Goal: Information Seeking & Learning: Learn about a topic

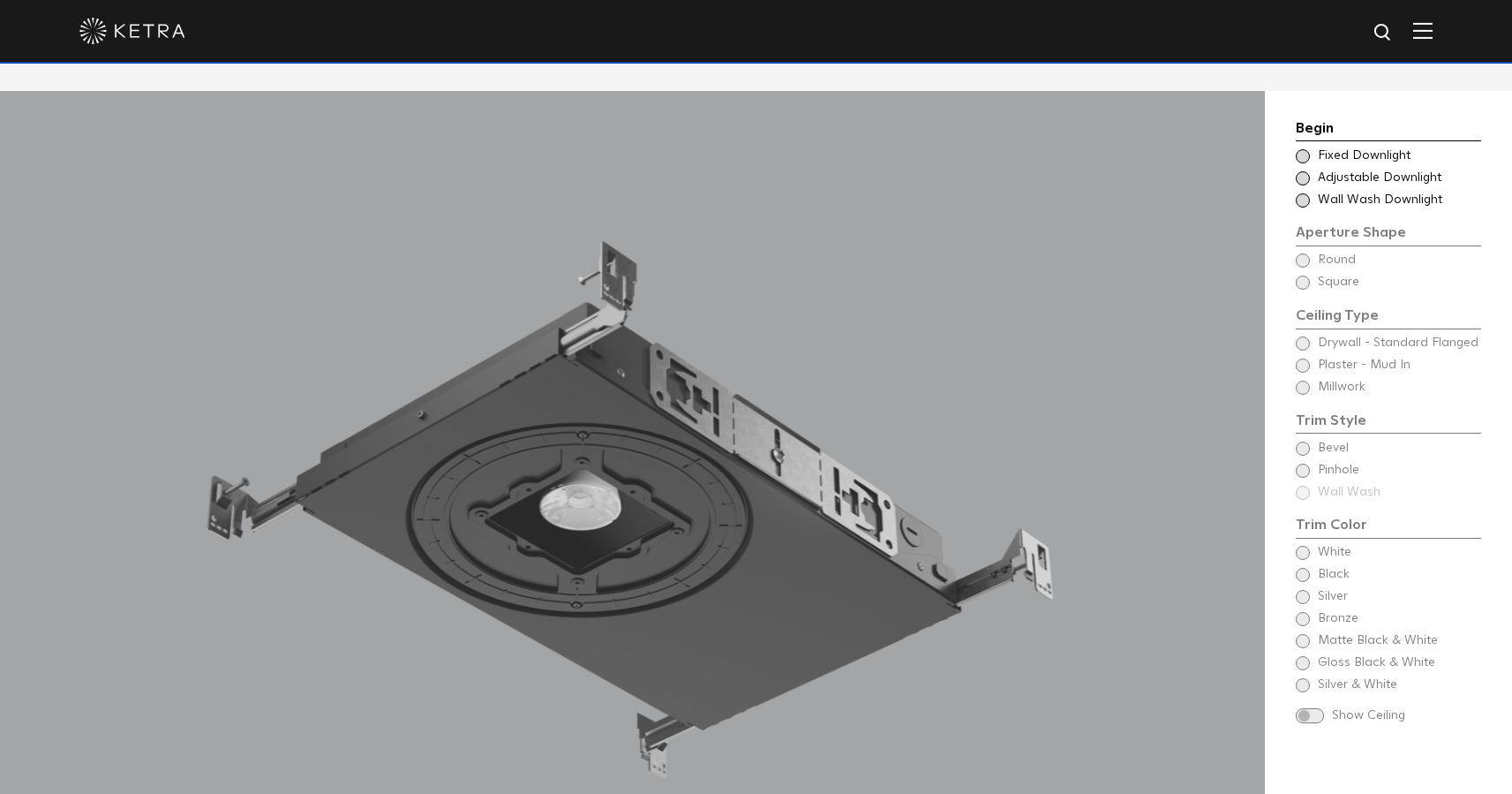
scroll to position [1570, 0]
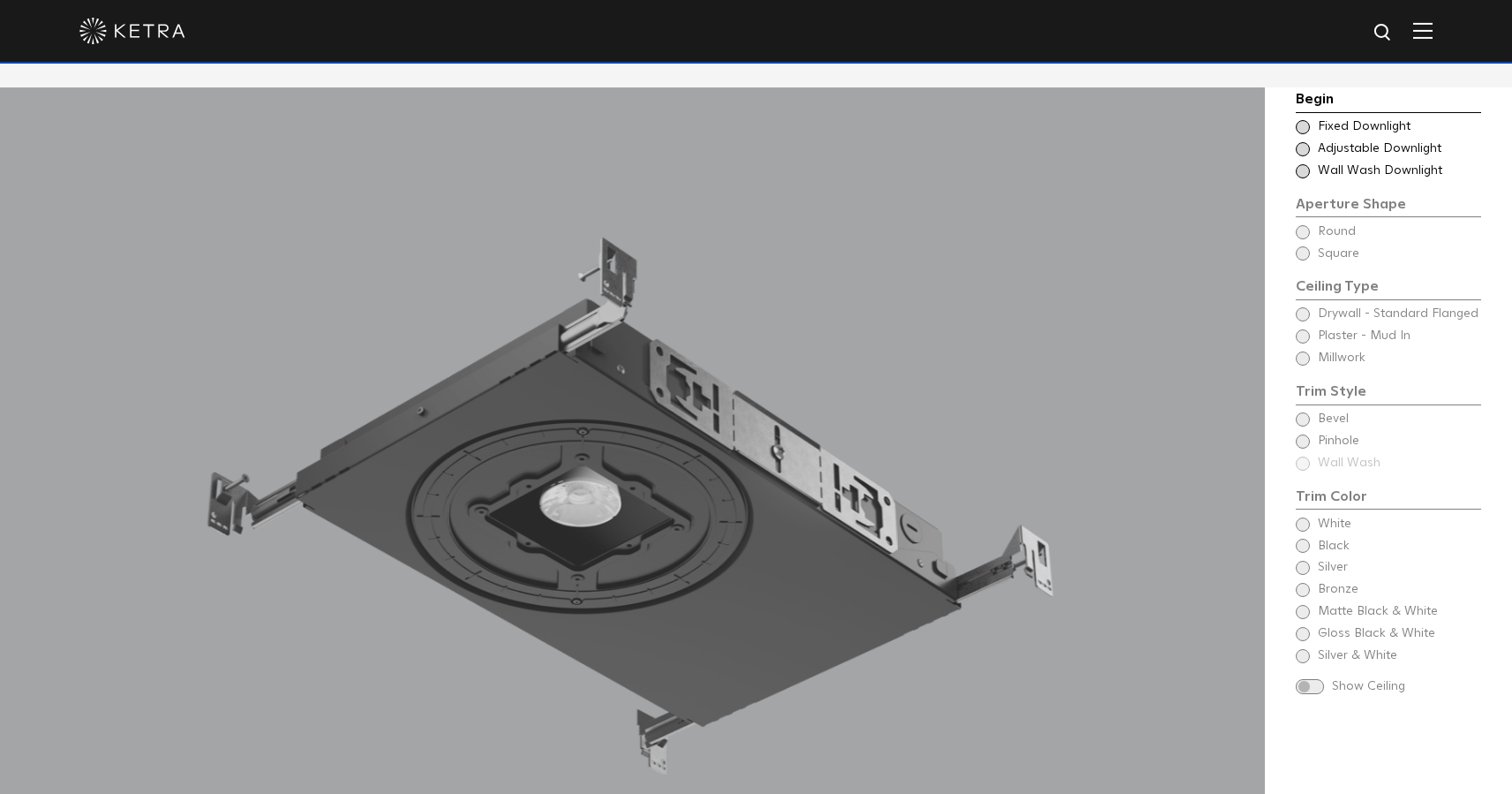
click at [1305, 126] on span at bounding box center [1303, 127] width 14 height 14
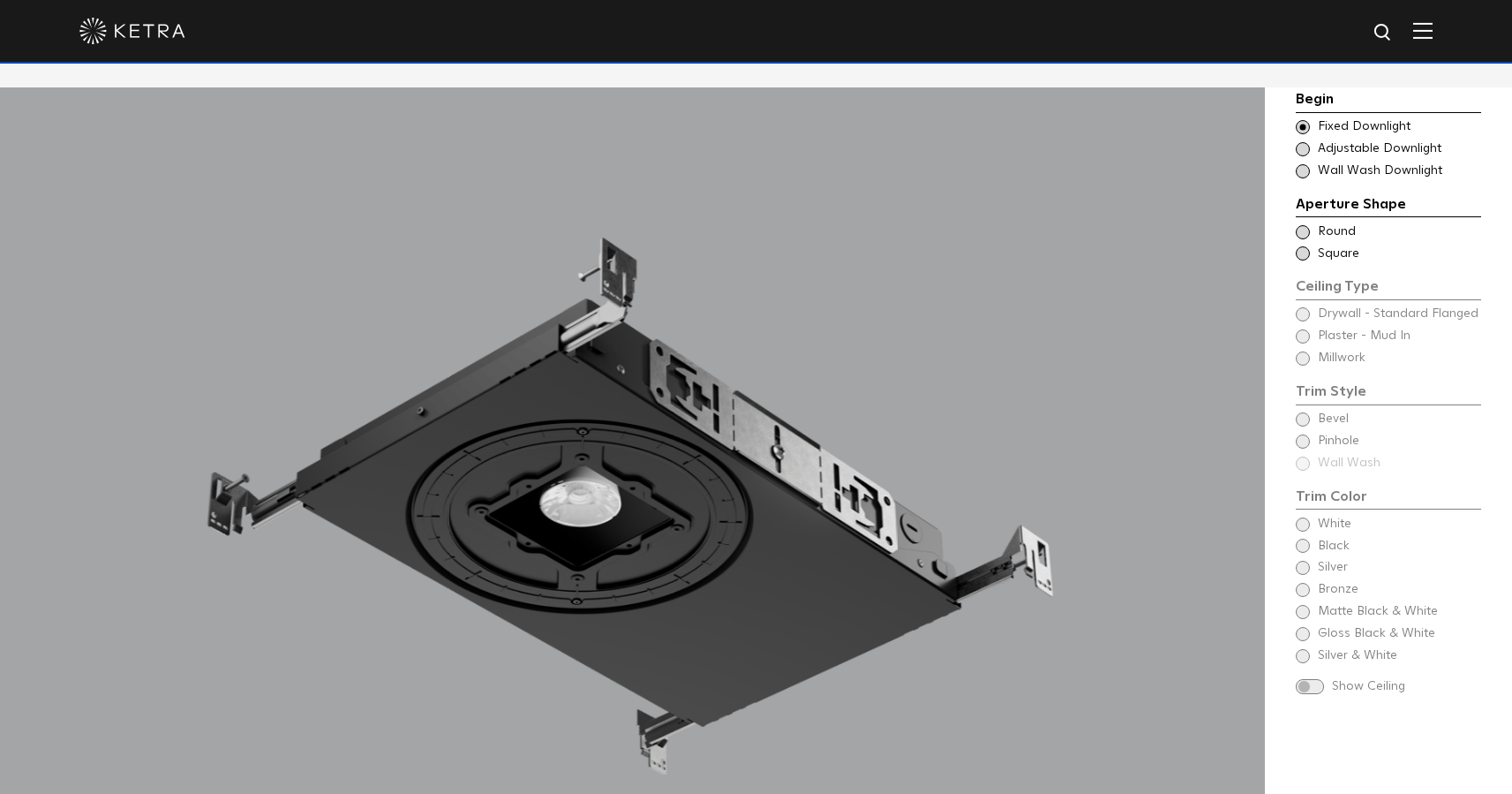
click at [1302, 233] on span at bounding box center [1303, 233] width 14 height 14
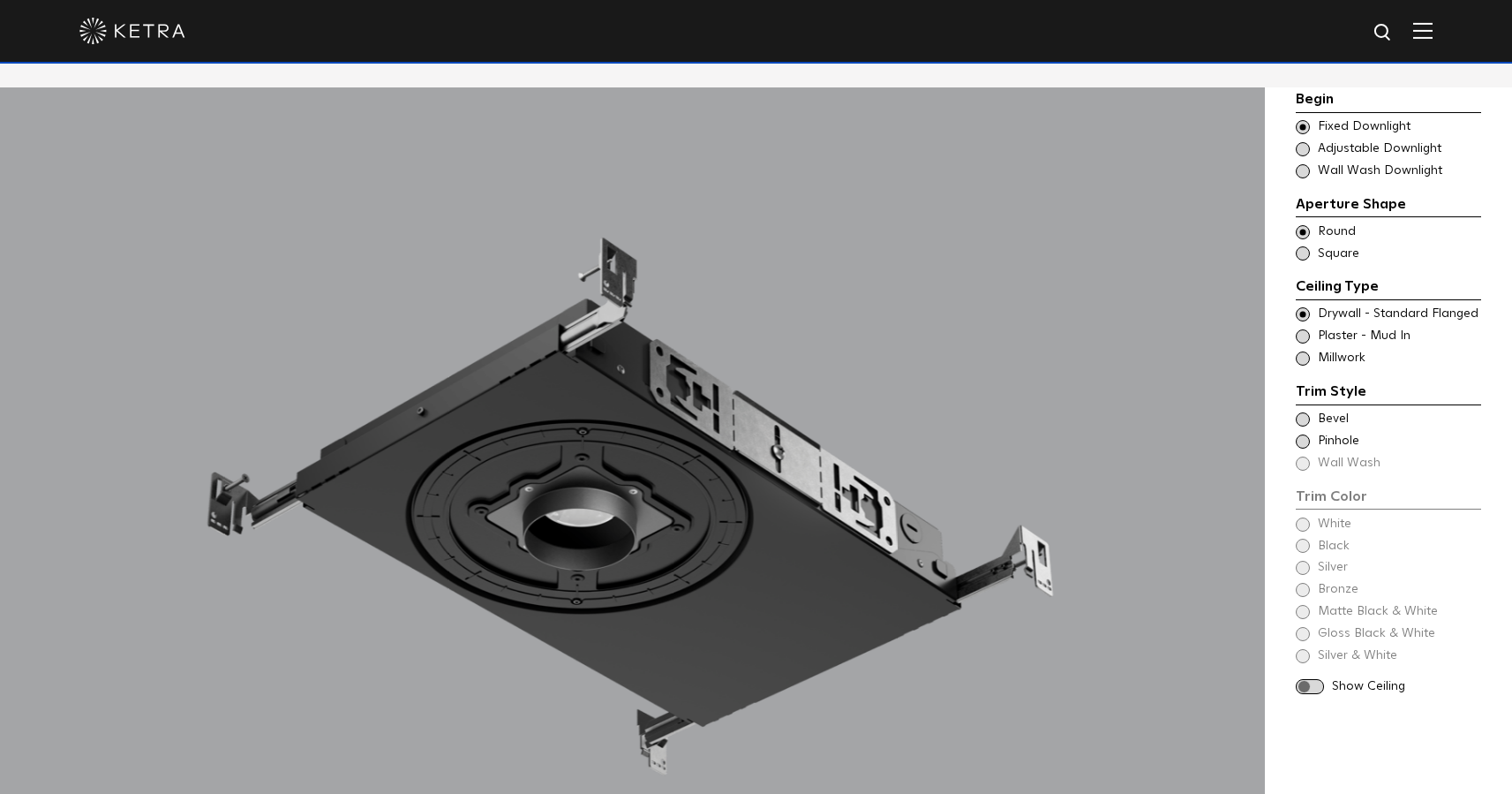
click at [1306, 418] on span at bounding box center [1303, 420] width 14 height 14
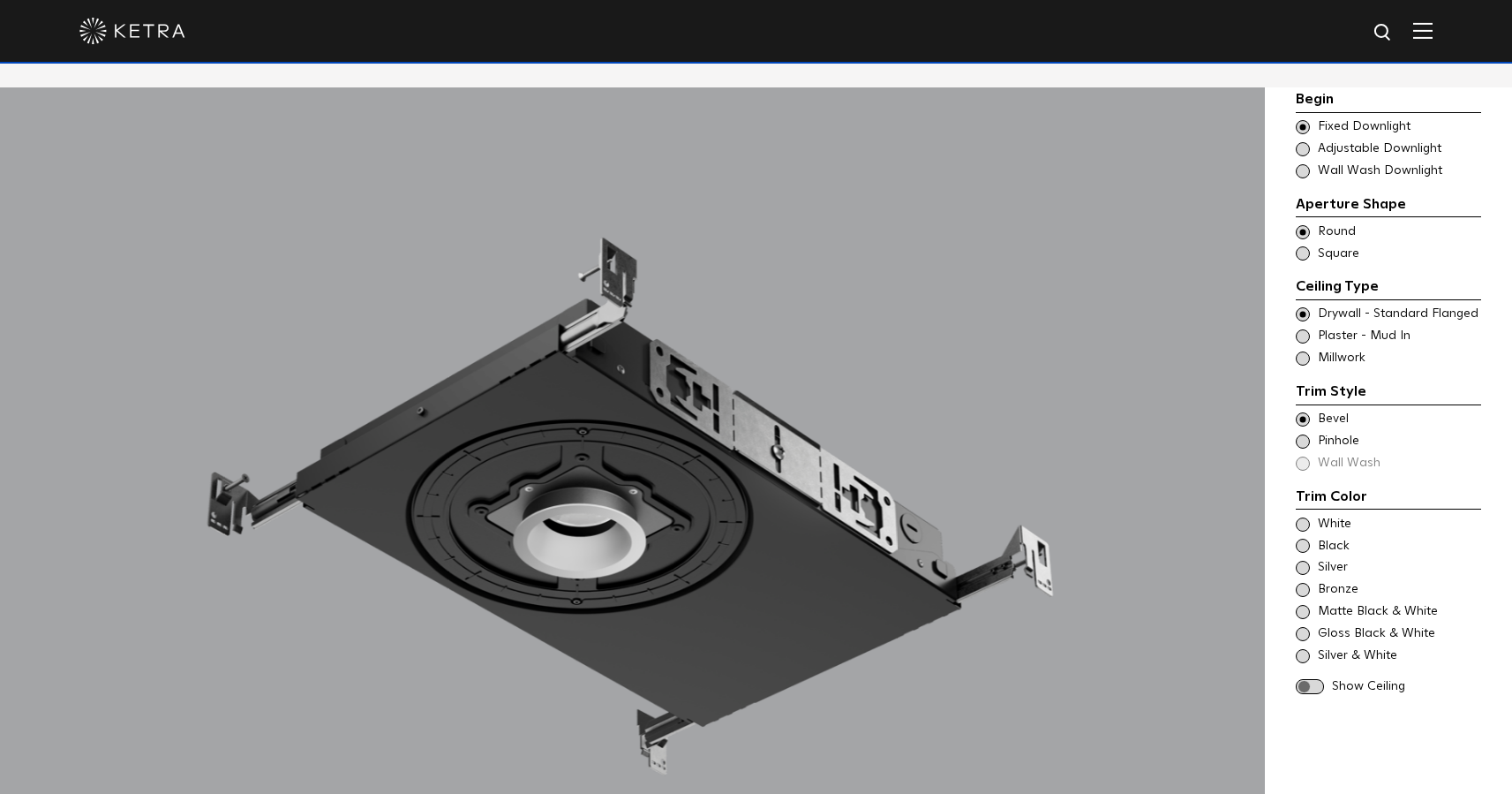
click at [1311, 523] on div "White" at bounding box center [1388, 525] width 185 height 18
click at [1307, 684] on span at bounding box center [1310, 686] width 29 height 15
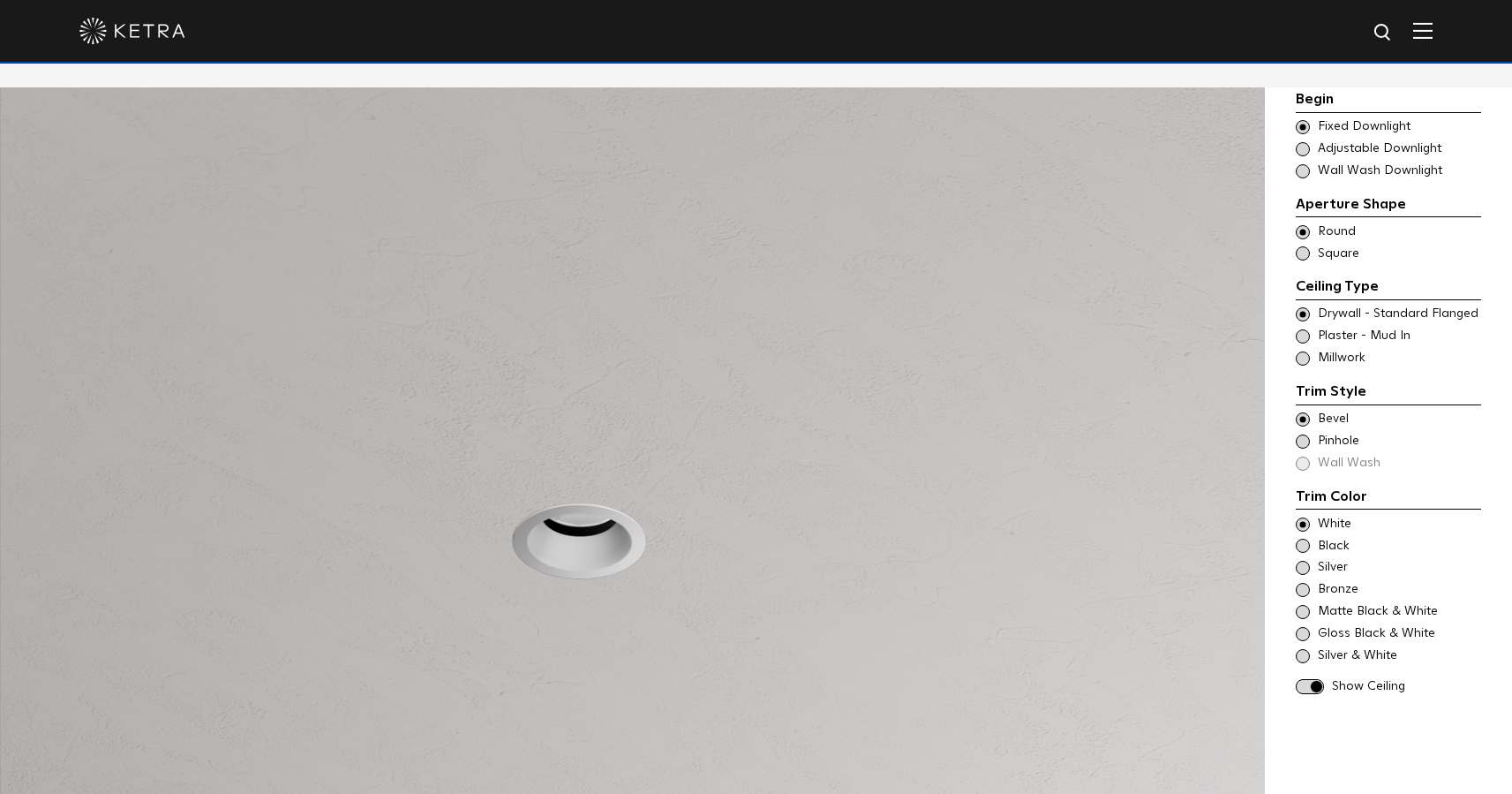
click at [1325, 685] on div "Show Ceiling" at bounding box center [1388, 687] width 185 height 18
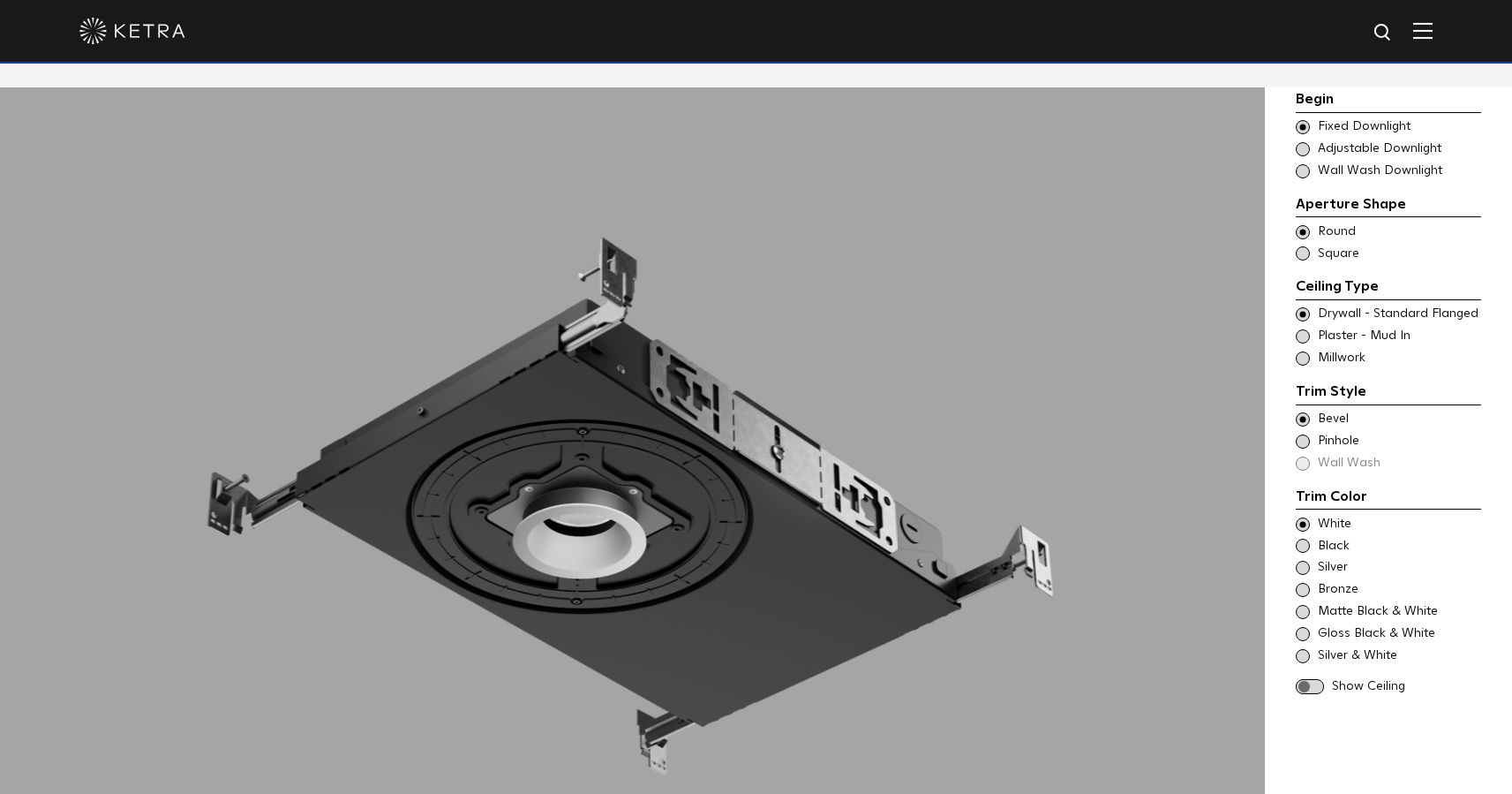
click at [1305, 148] on span at bounding box center [1303, 149] width 14 height 14
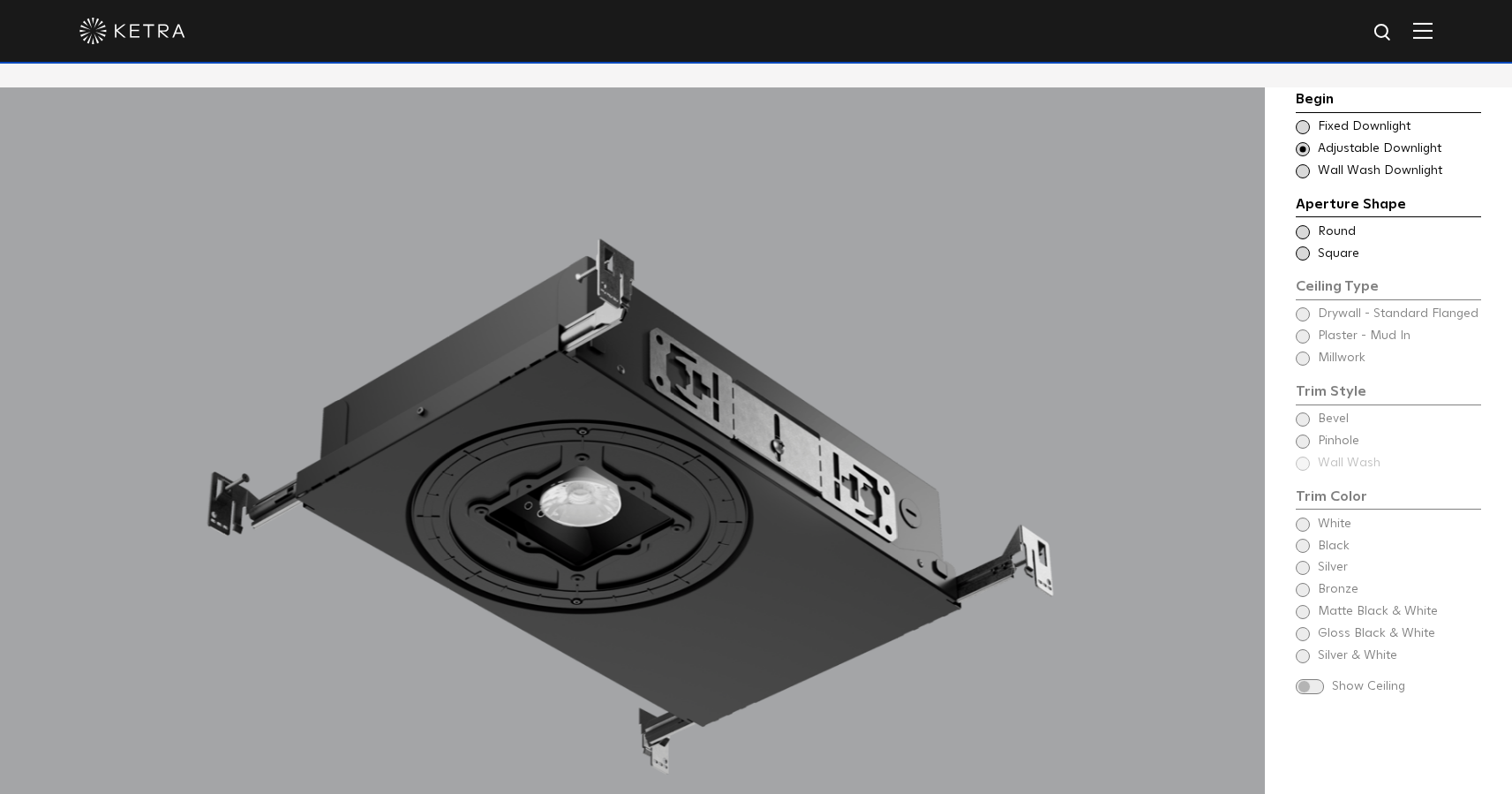
click at [1306, 127] on span at bounding box center [1303, 127] width 14 height 14
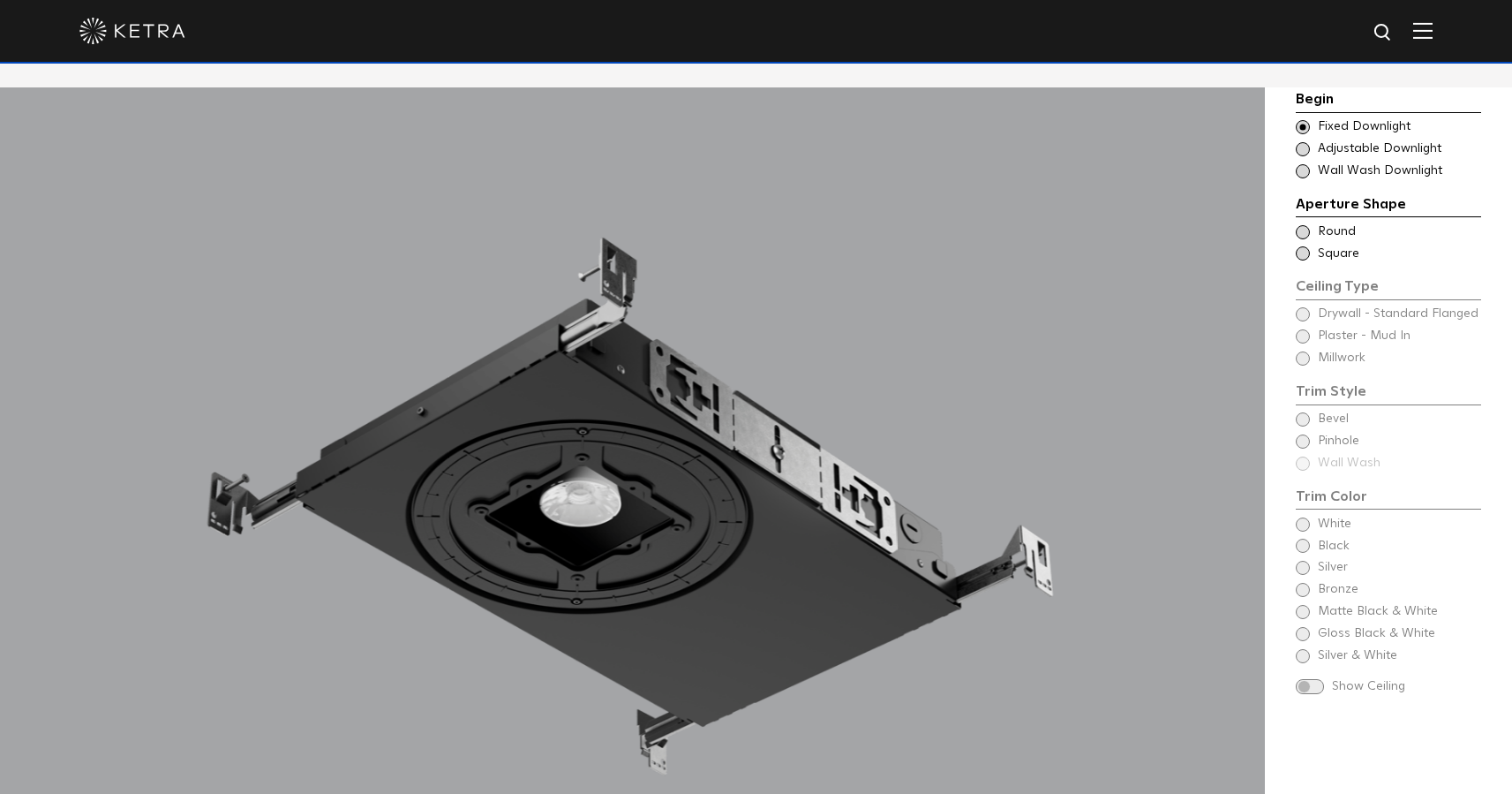
click at [1304, 152] on span at bounding box center [1303, 149] width 14 height 14
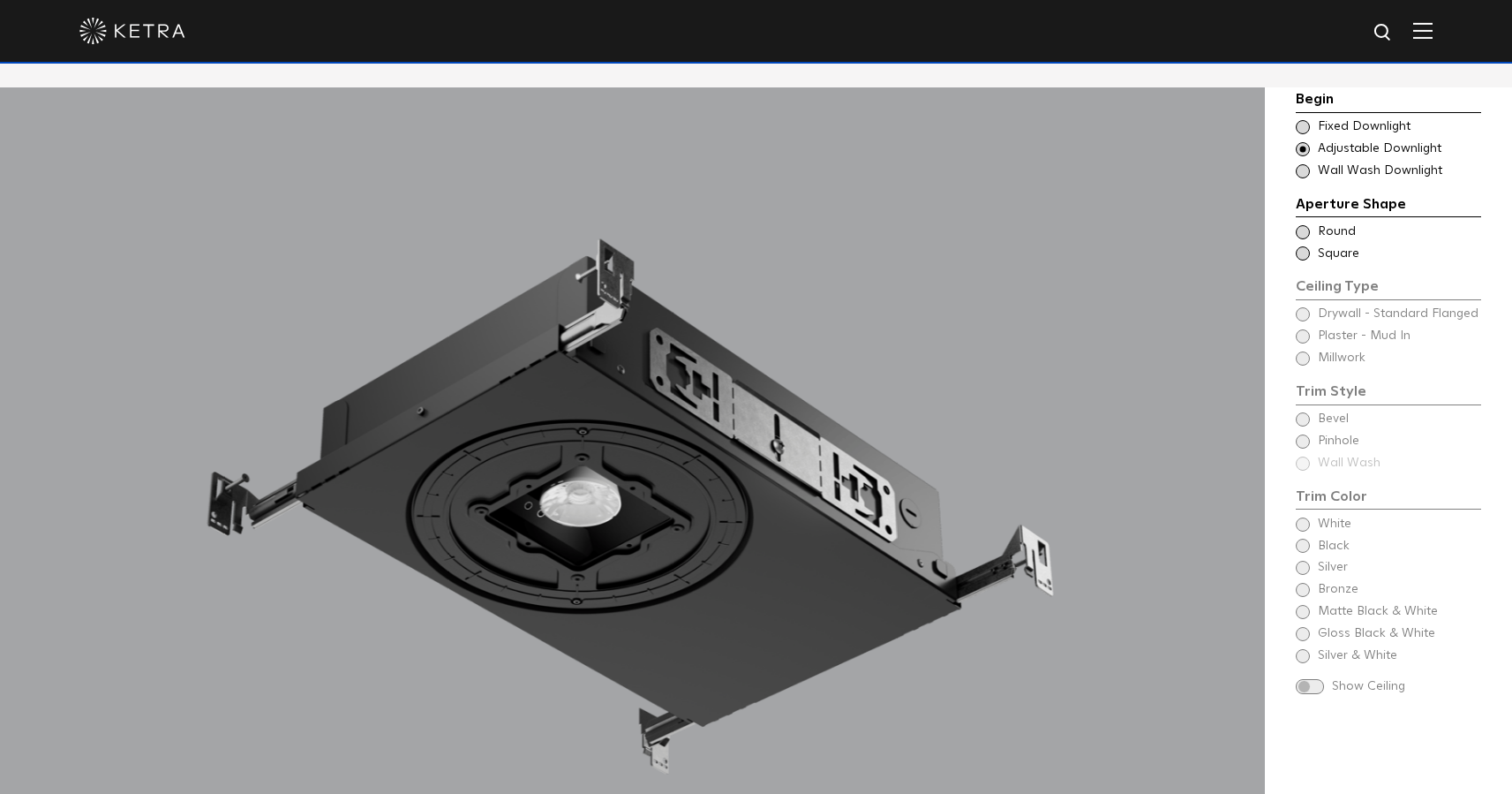
click at [1172, 339] on div at bounding box center [632, 526] width 1266 height 878
click at [1331, 228] on span "Round" at bounding box center [1398, 233] width 161 height 18
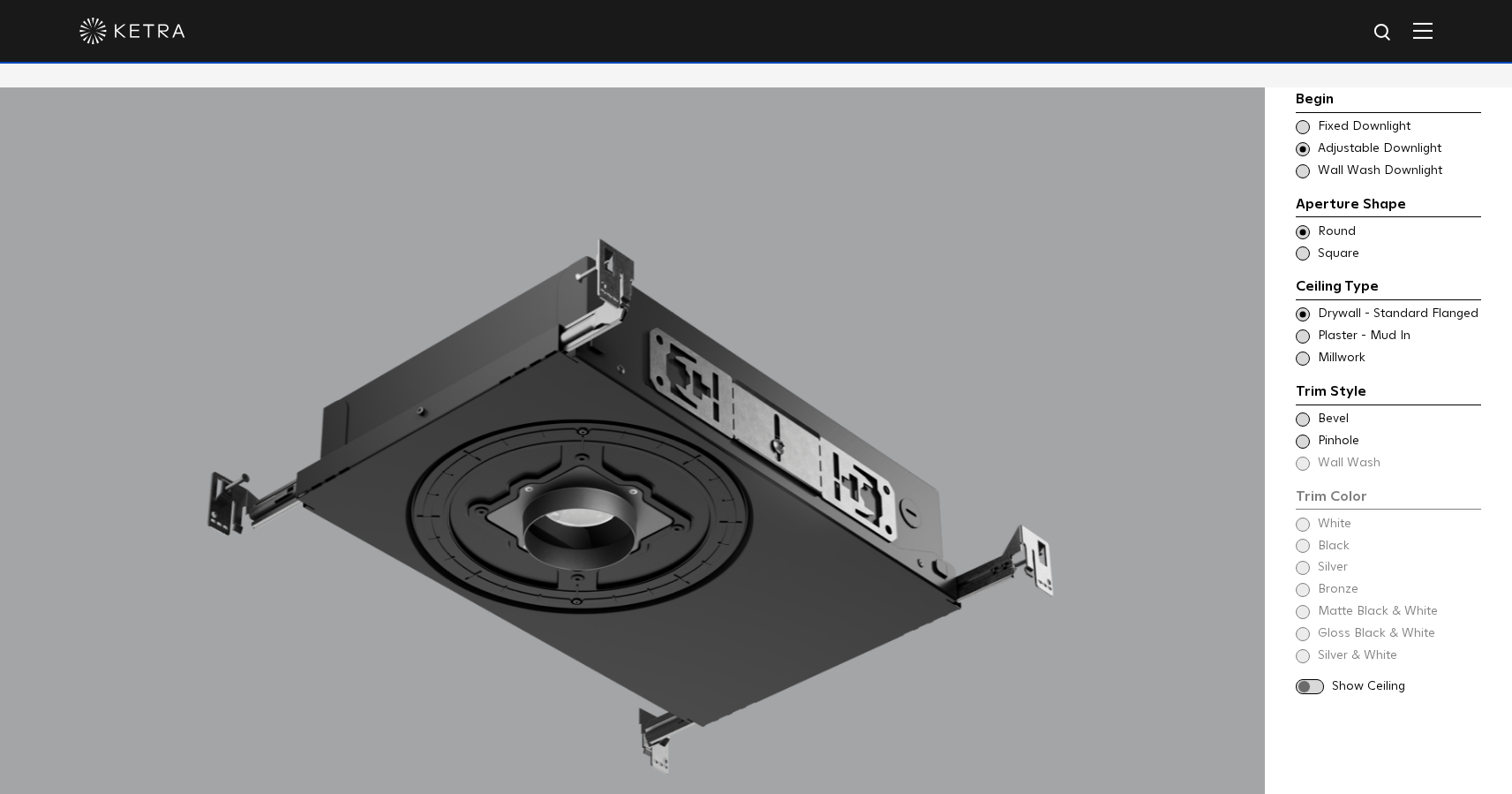
click at [1313, 414] on div "Trim Color - Round - Flanged Bevel" at bounding box center [1388, 420] width 185 height 18
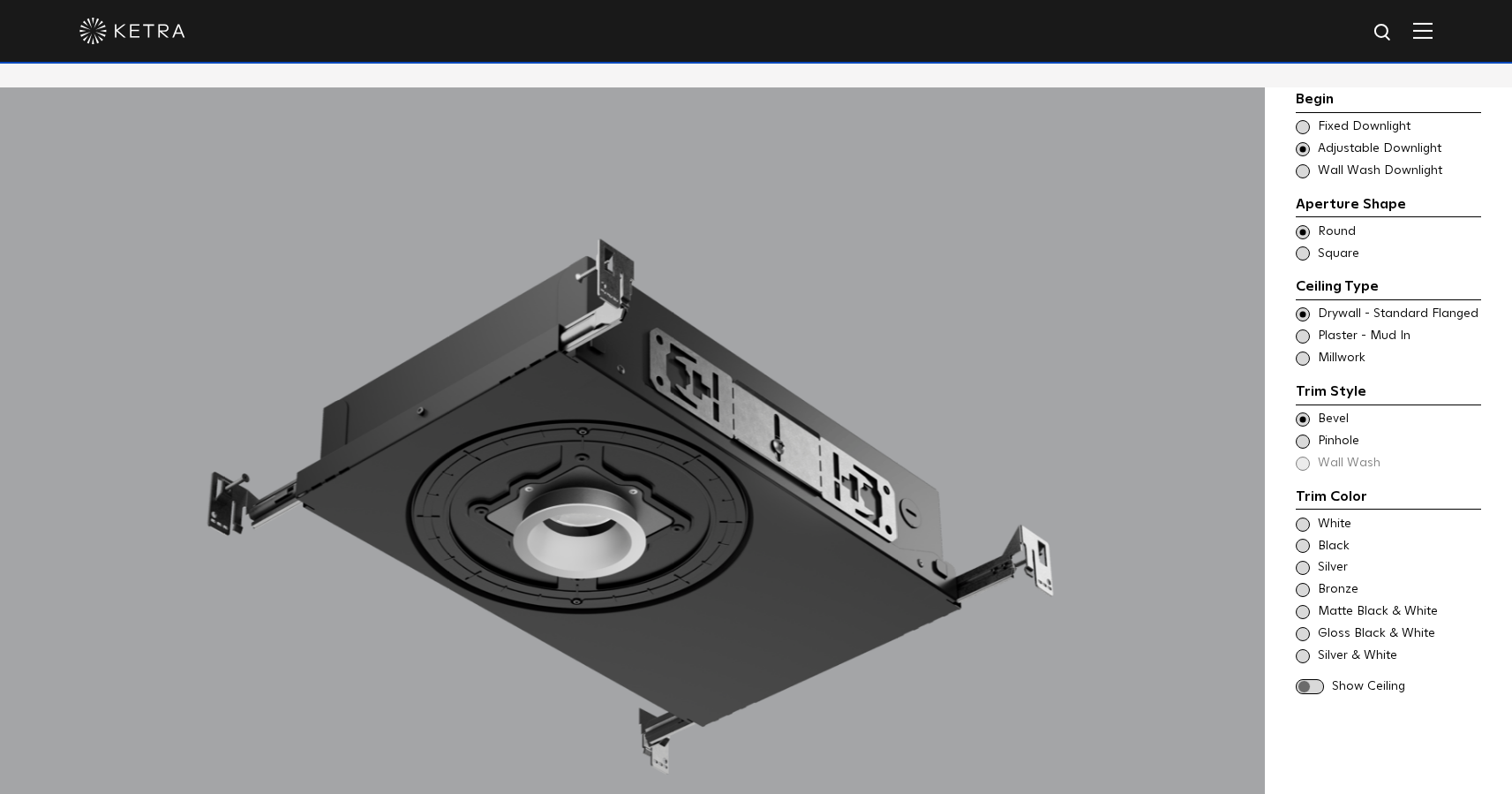
click at [1307, 439] on span at bounding box center [1303, 442] width 14 height 14
click at [1306, 420] on span at bounding box center [1303, 420] width 14 height 14
click at [1306, 125] on span at bounding box center [1303, 127] width 14 height 14
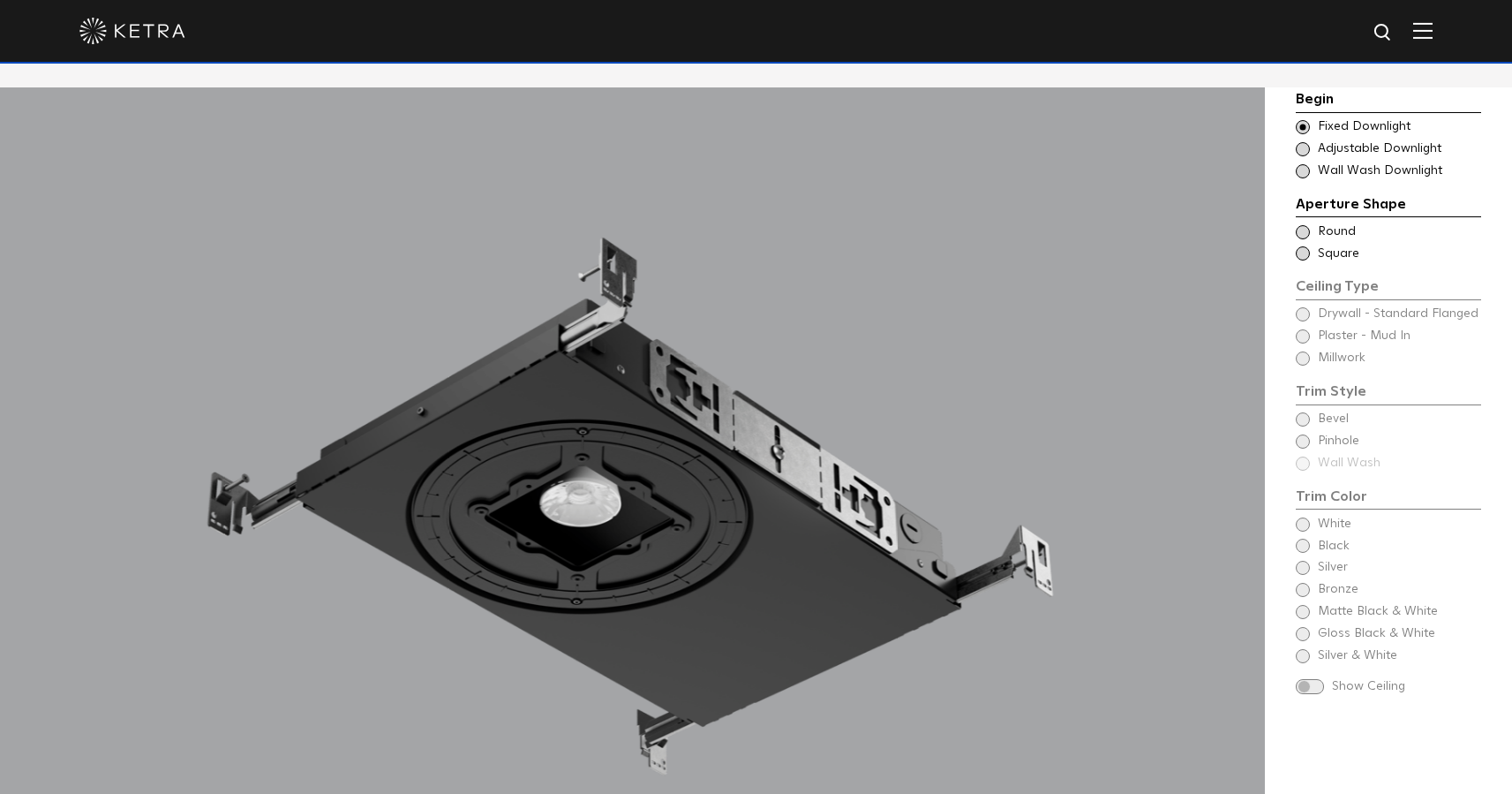
click at [1303, 226] on span at bounding box center [1303, 233] width 14 height 14
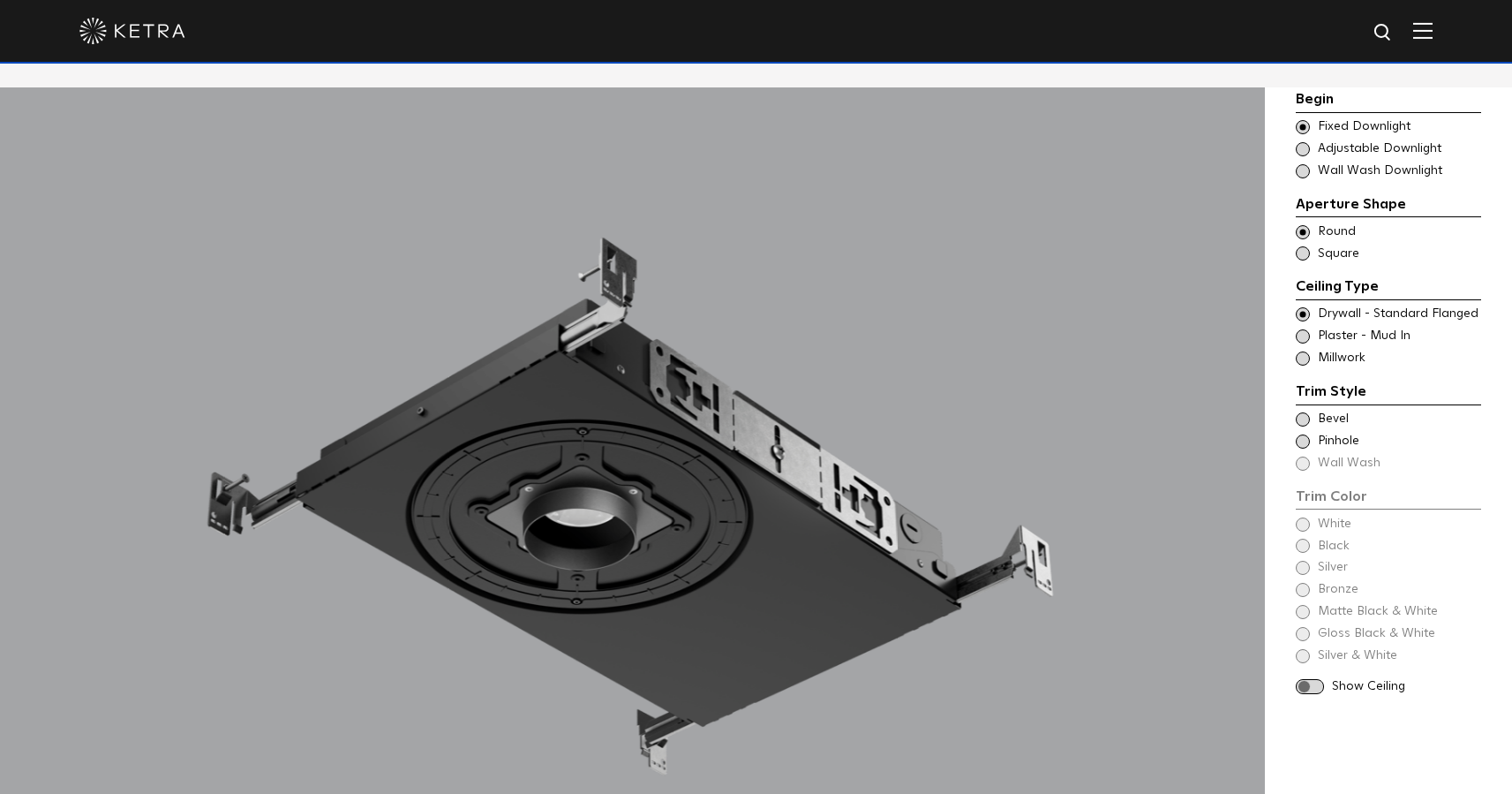
click at [1298, 413] on span at bounding box center [1303, 420] width 14 height 14
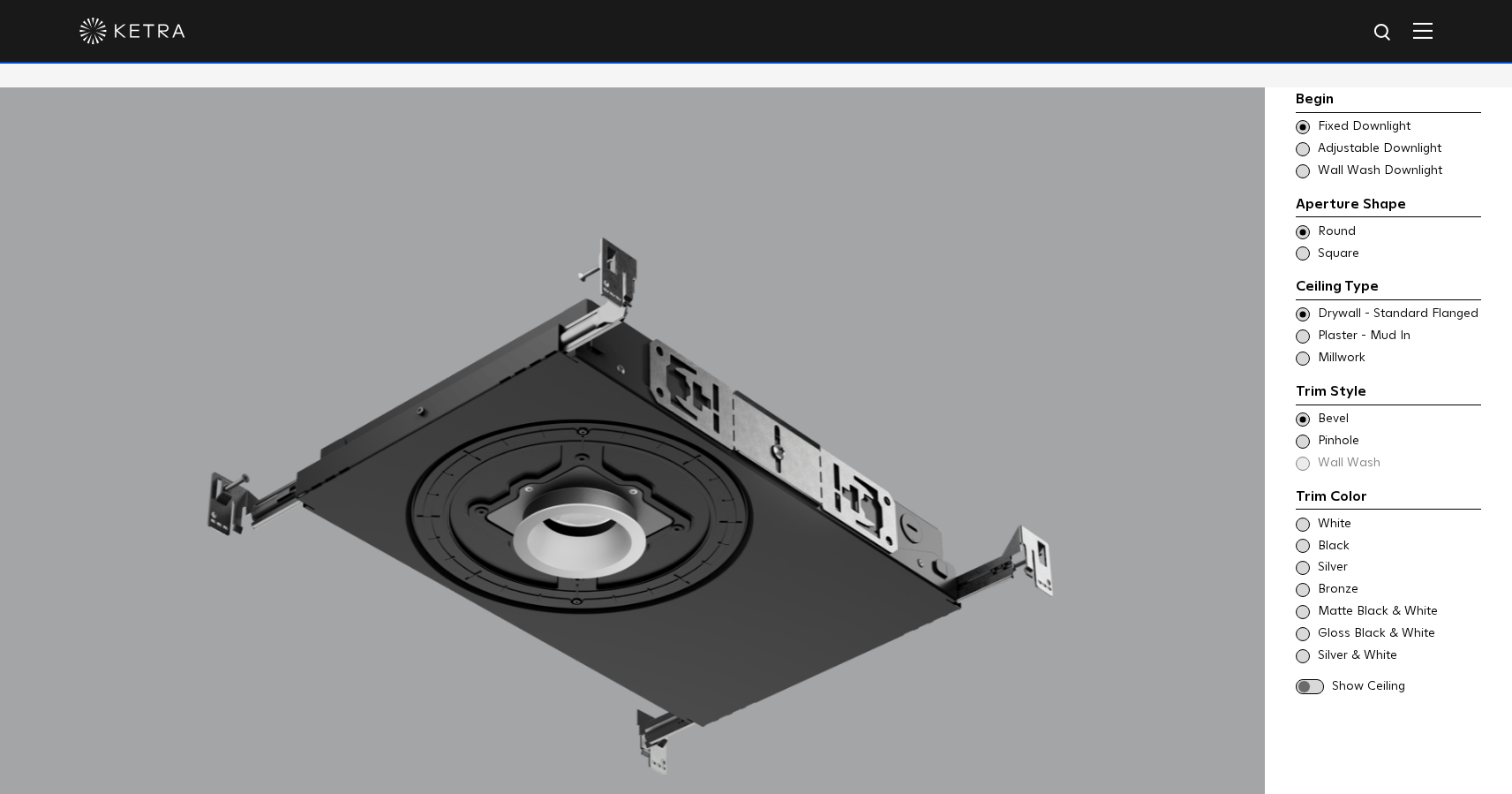
click at [1307, 521] on span at bounding box center [1303, 525] width 14 height 14
click at [1302, 166] on span at bounding box center [1303, 171] width 14 height 14
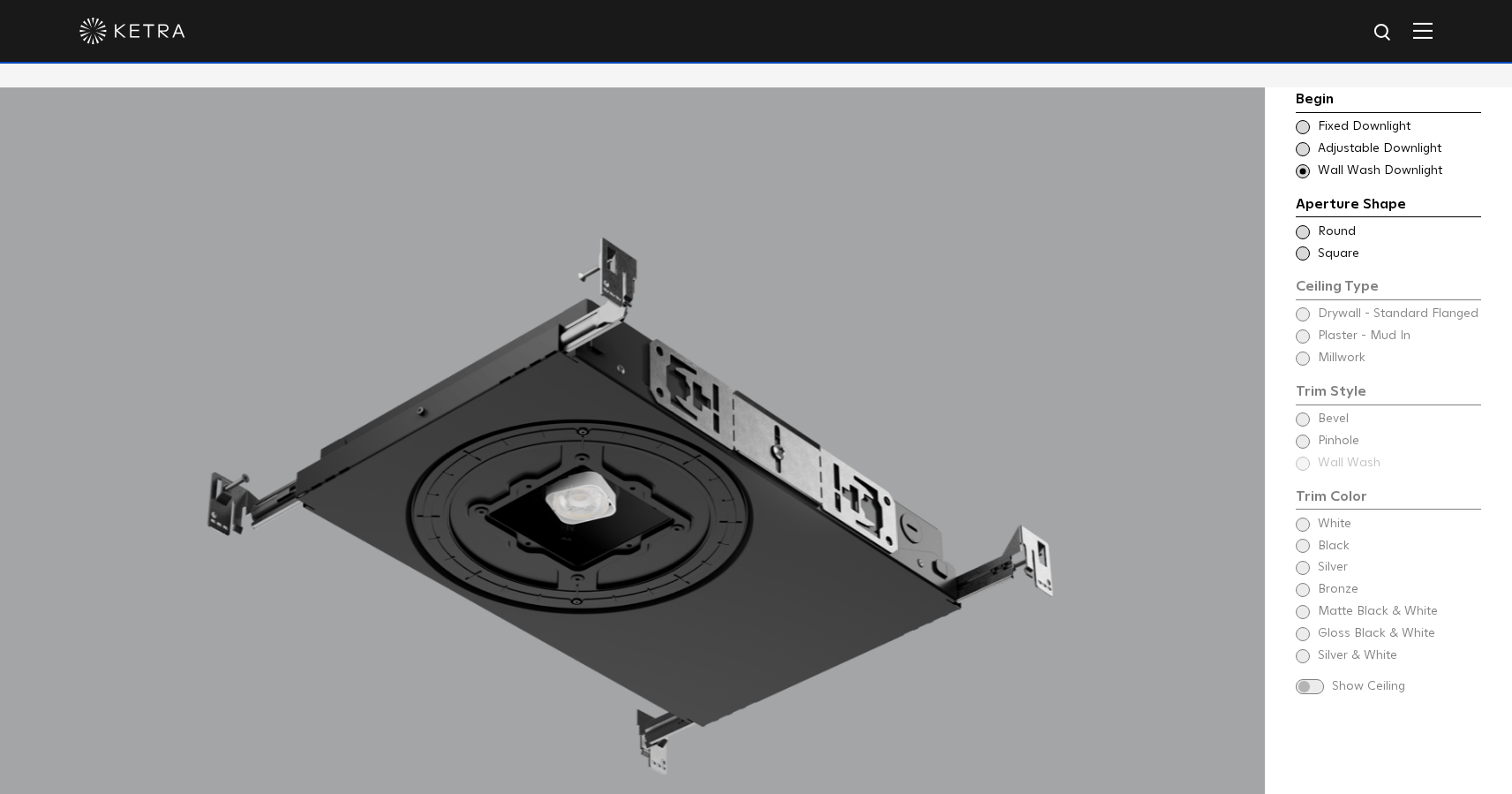
click at [1306, 231] on span at bounding box center [1303, 233] width 14 height 14
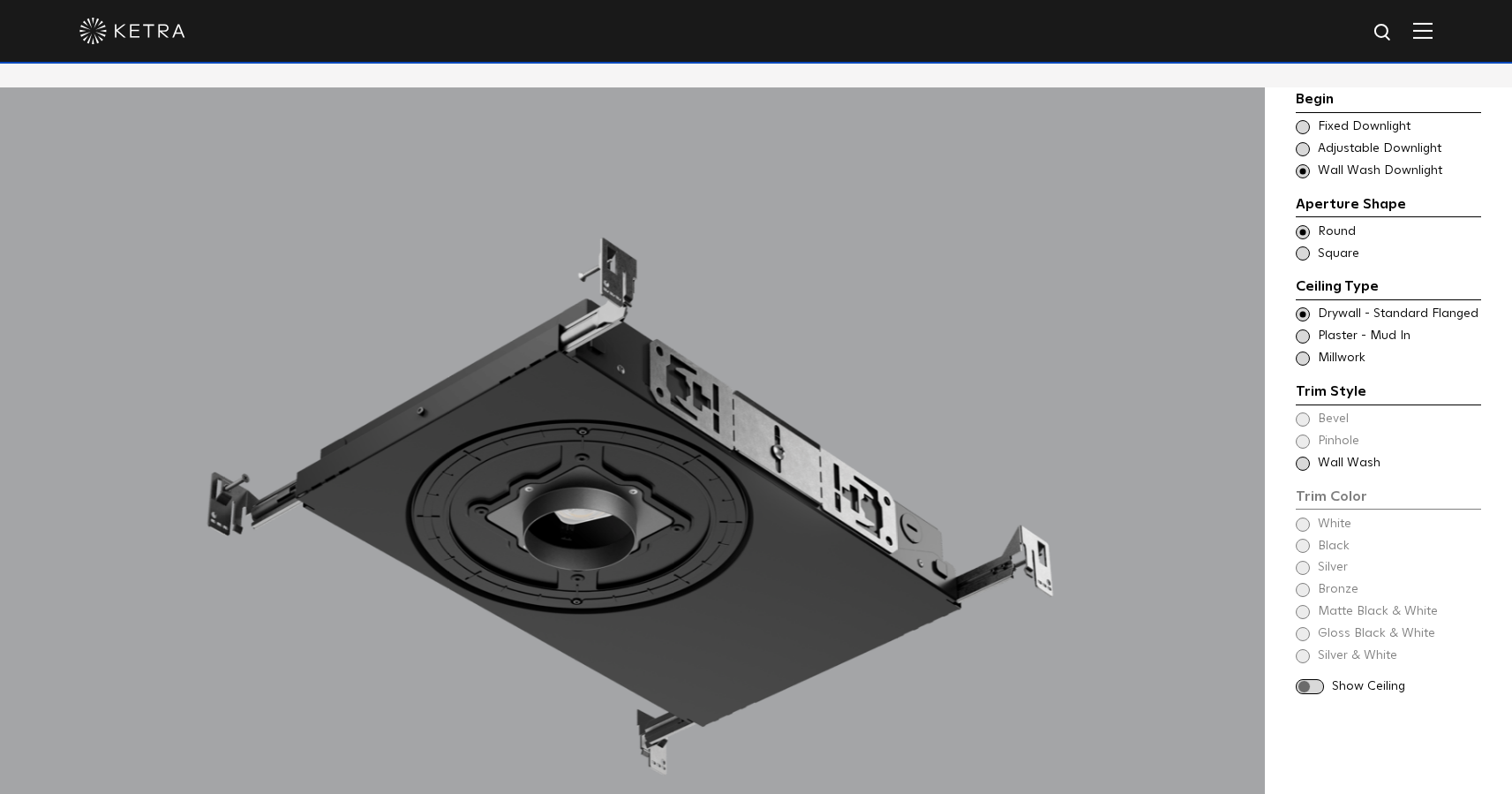
click at [1301, 468] on span at bounding box center [1303, 463] width 14 height 14
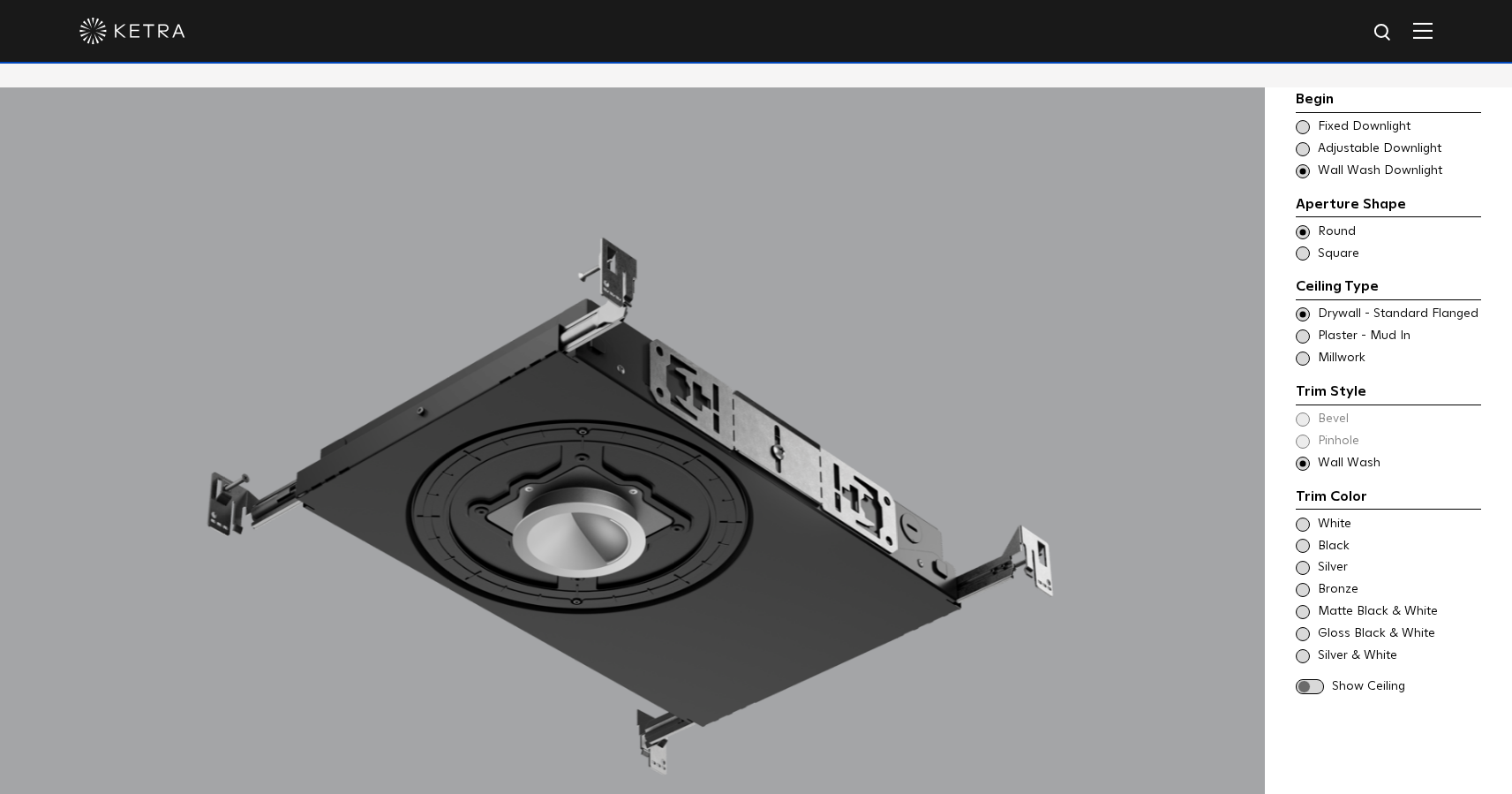
click at [1310, 525] on div "White" at bounding box center [1388, 525] width 185 height 18
click at [1306, 547] on span at bounding box center [1303, 546] width 14 height 14
click at [1307, 555] on div "White Black Silver Bronze Matte Black & White" at bounding box center [1388, 590] width 185 height 149
click at [1307, 567] on span at bounding box center [1303, 568] width 14 height 14
click at [1305, 592] on span at bounding box center [1303, 590] width 14 height 14
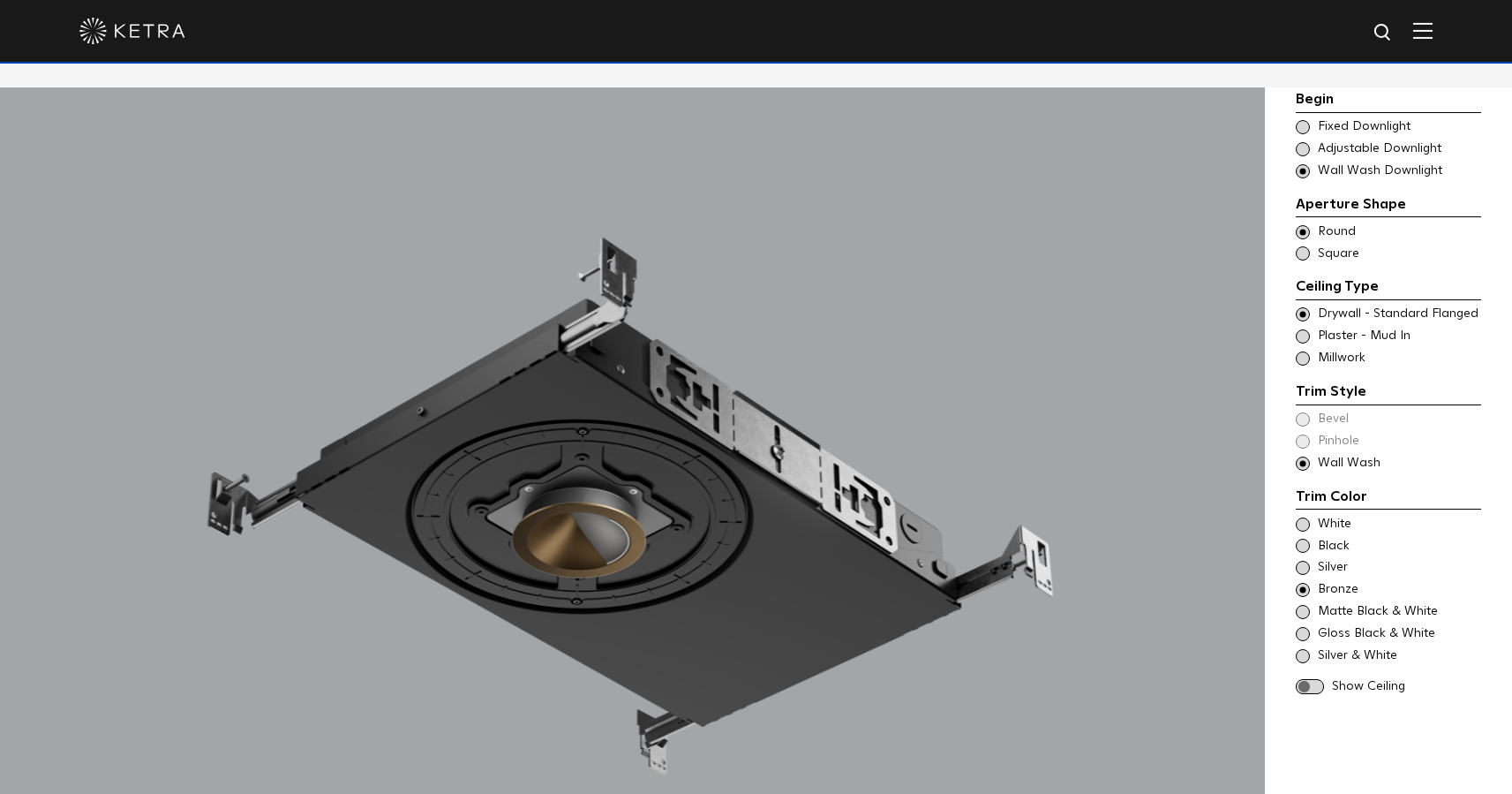
click at [1351, 338] on span "Plaster - Mud In" at bounding box center [1398, 337] width 161 height 18
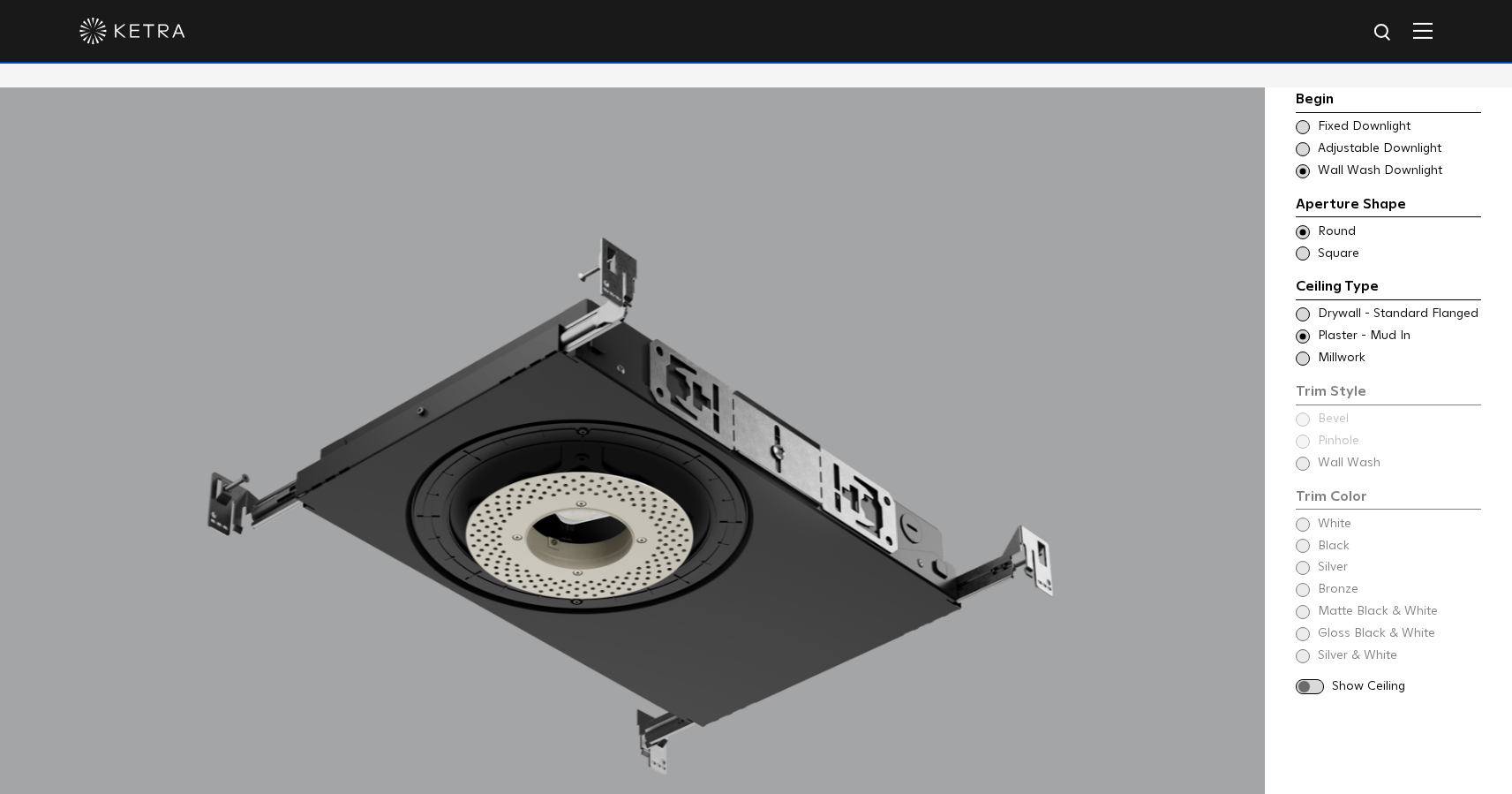
click at [1320, 459] on div "Begin Choose Aperture Shape Fixed Downlight Choose Aperture Shape Adjustable Do…" at bounding box center [1388, 394] width 185 height 612
click at [1302, 467] on div "Begin Choose Aperture Shape Fixed Downlight Choose Aperture Shape Adjustable Do…" at bounding box center [1388, 394] width 185 height 612
click at [1310, 461] on div "Begin Choose Aperture Shape Fixed Downlight Choose Aperture Shape Adjustable Do…" at bounding box center [1388, 394] width 185 height 612
click at [1302, 464] on div "Begin Choose Aperture Shape Fixed Downlight Choose Aperture Shape Adjustable Do…" at bounding box center [1388, 394] width 185 height 612
click at [1298, 314] on span at bounding box center [1303, 315] width 14 height 14
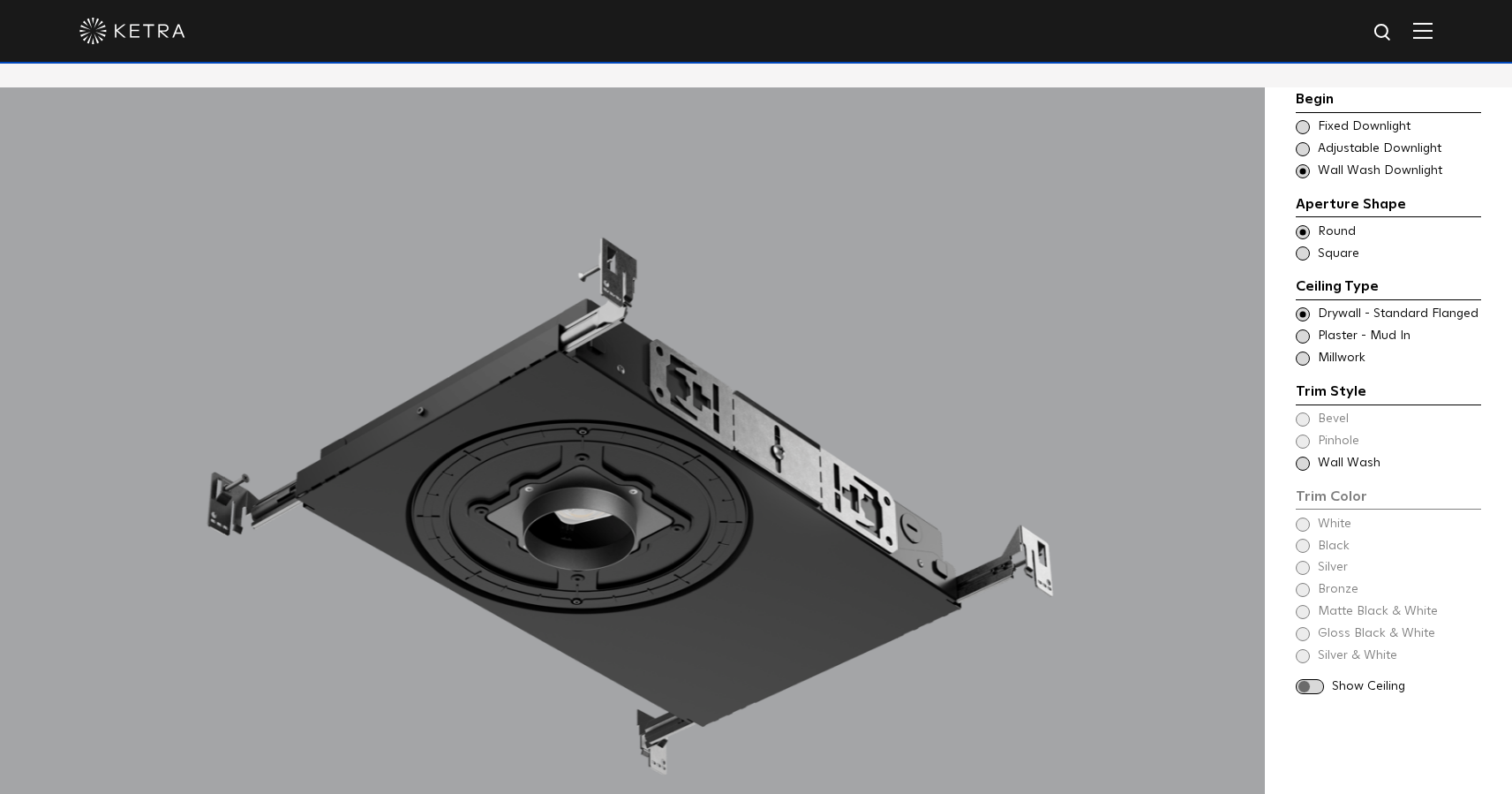
click at [1299, 335] on span at bounding box center [1303, 337] width 14 height 14
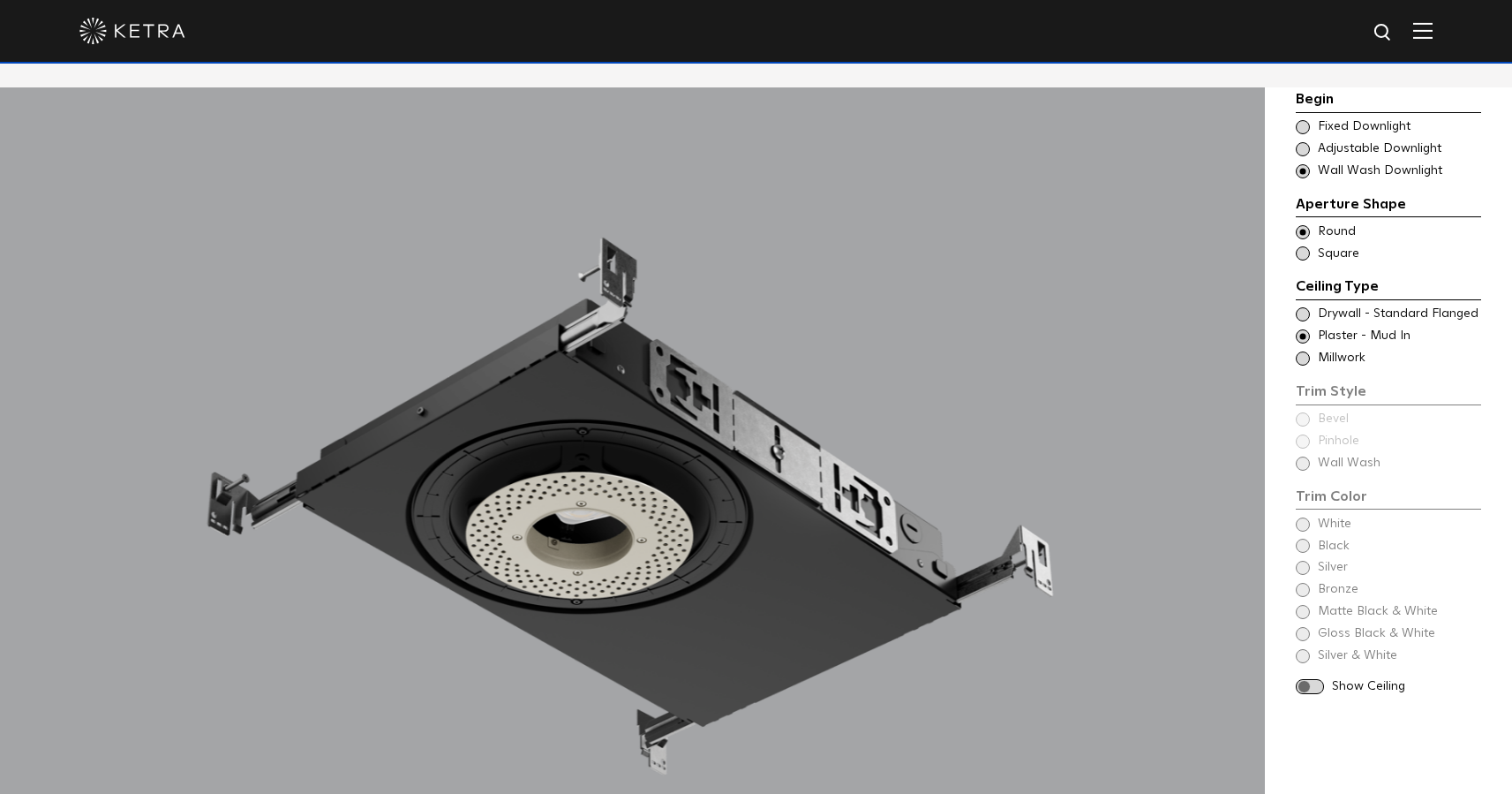
click at [1304, 463] on div "Begin Choose Aperture Shape Fixed Downlight Choose Aperture Shape Adjustable Do…" at bounding box center [1388, 394] width 185 height 612
click at [1306, 251] on span at bounding box center [1303, 253] width 14 height 14
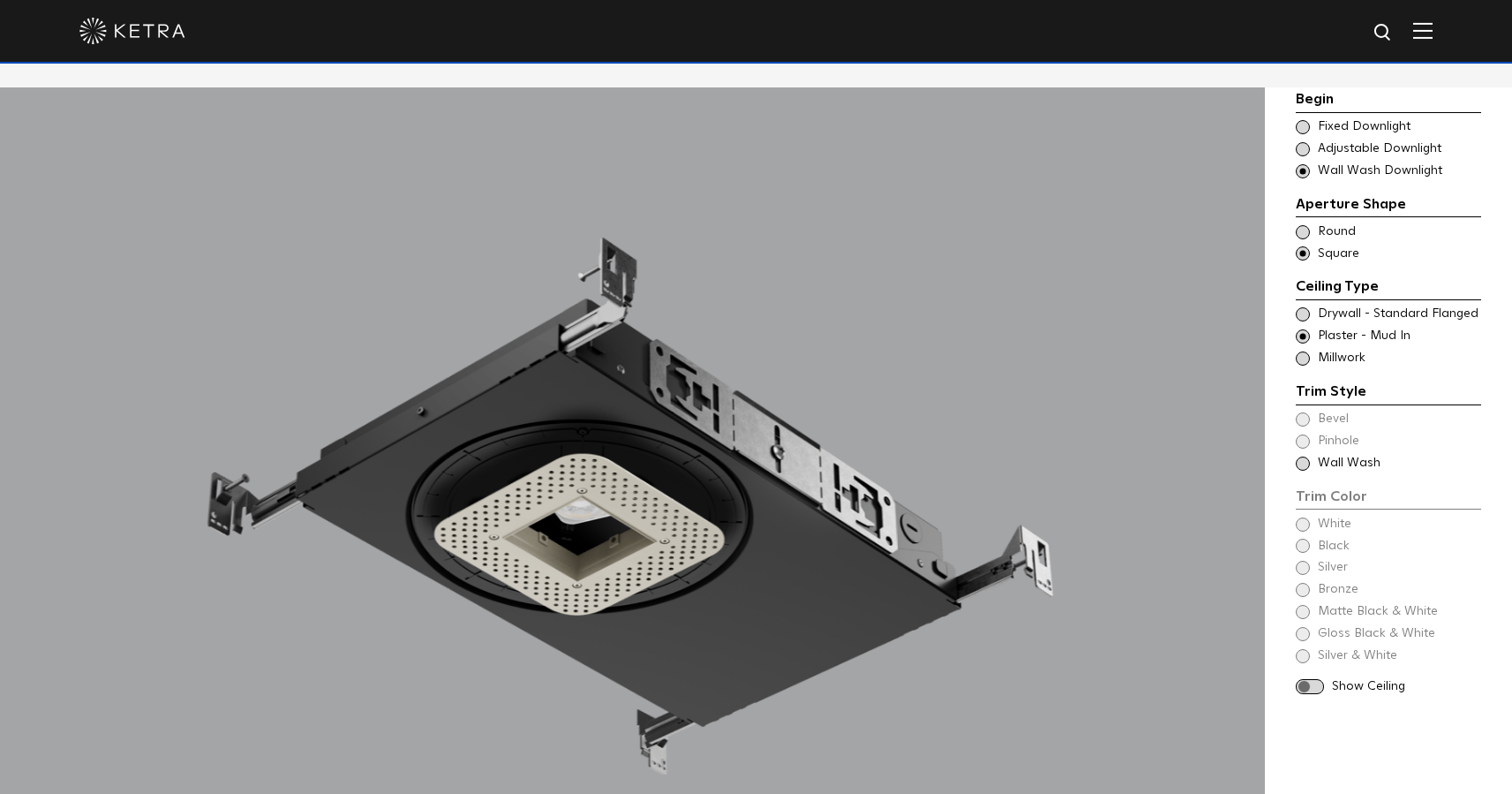
click at [1298, 463] on span at bounding box center [1303, 463] width 14 height 14
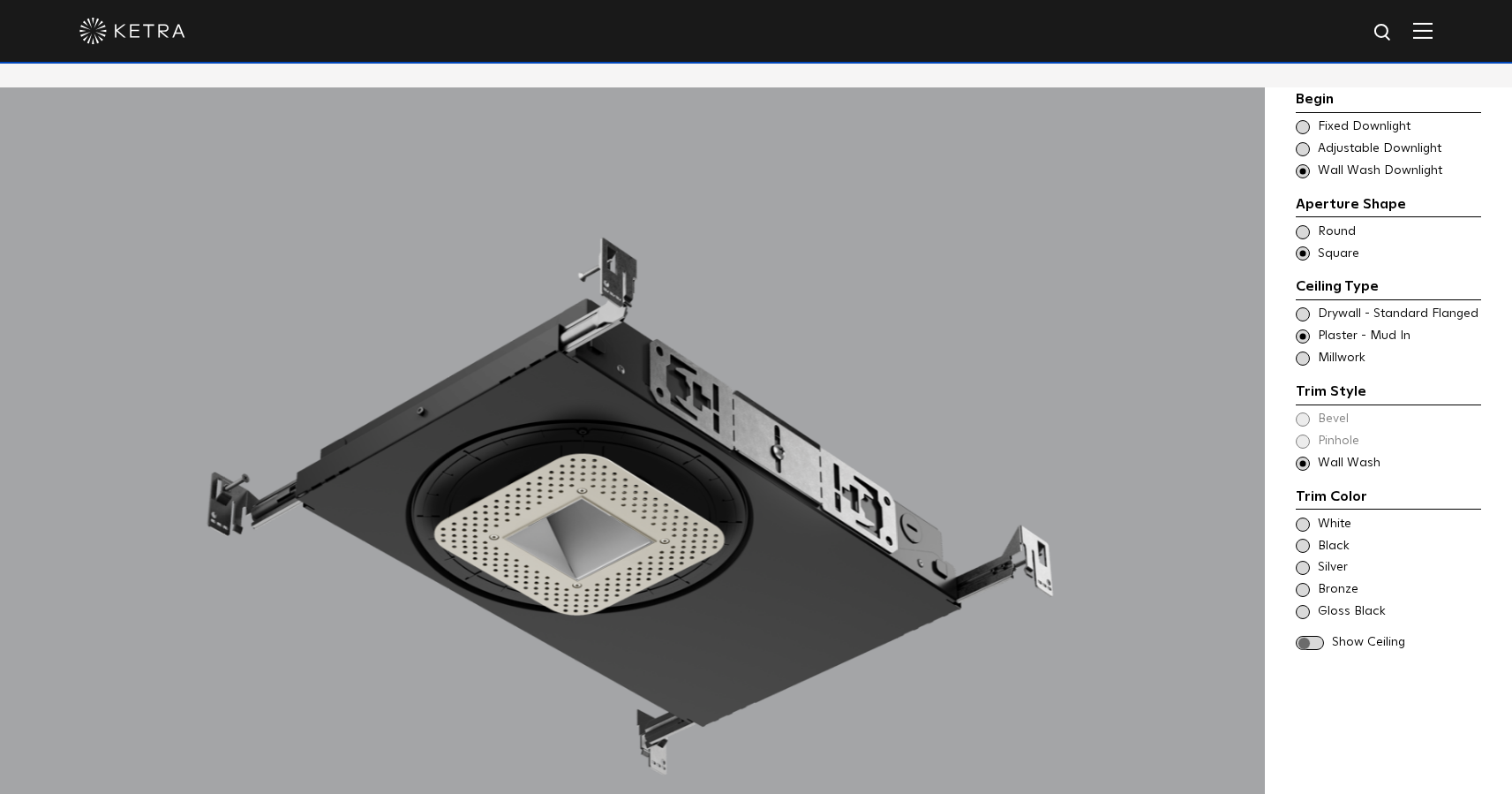
click at [1306, 123] on span at bounding box center [1303, 127] width 14 height 14
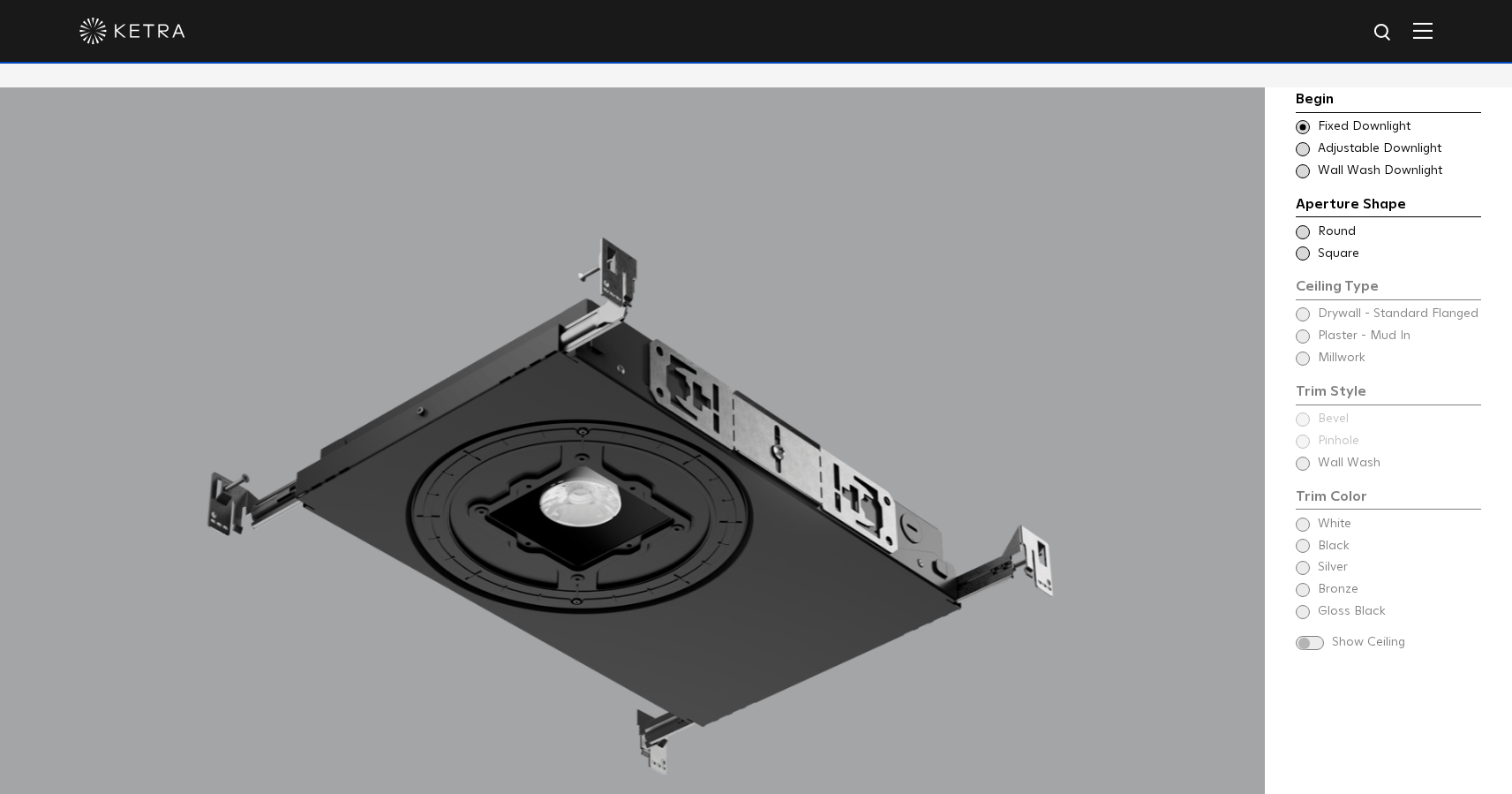
click at [1300, 232] on span at bounding box center [1303, 233] width 14 height 14
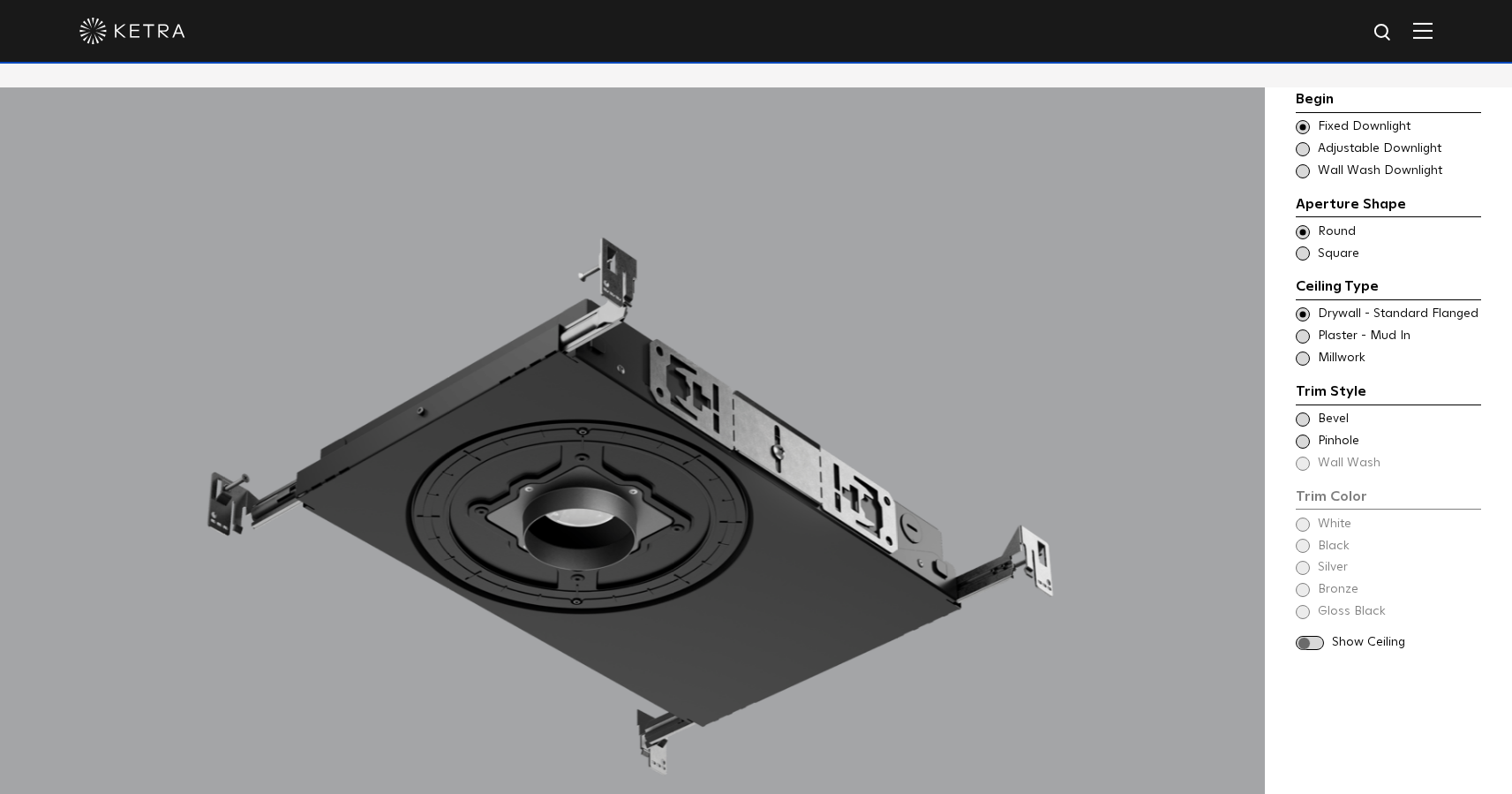
click at [1305, 416] on span at bounding box center [1303, 420] width 14 height 14
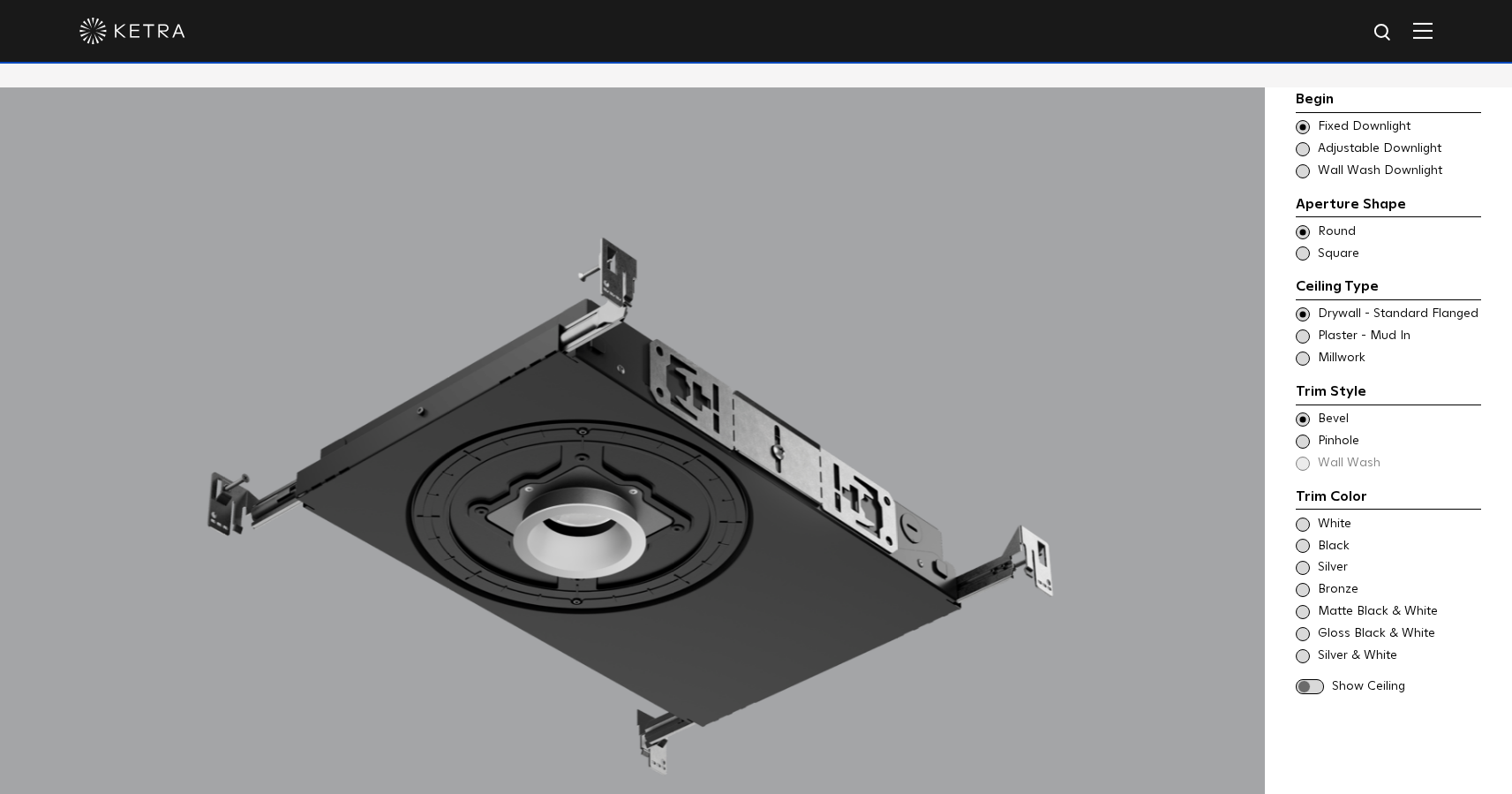
click at [1313, 521] on div "White" at bounding box center [1388, 525] width 185 height 18
click at [1307, 690] on span at bounding box center [1310, 686] width 29 height 15
